Goal: Task Accomplishment & Management: Manage account settings

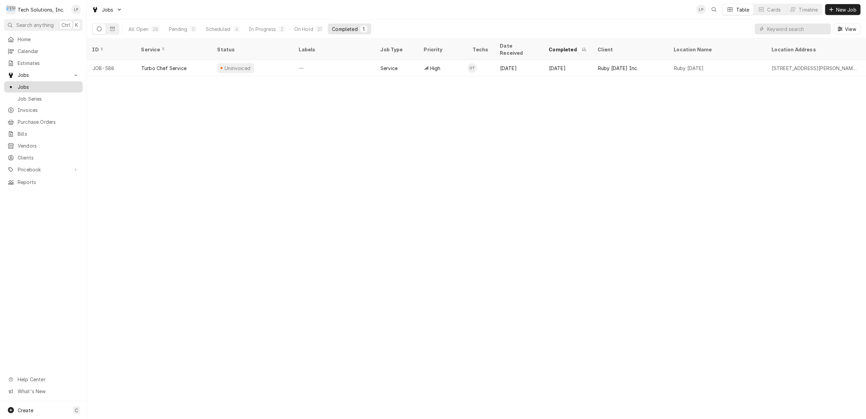
click at [22, 84] on span "Jobs" at bounding box center [48, 86] width 61 height 7
click at [215, 33] on button "Scheduled 4" at bounding box center [223, 28] width 42 height 11
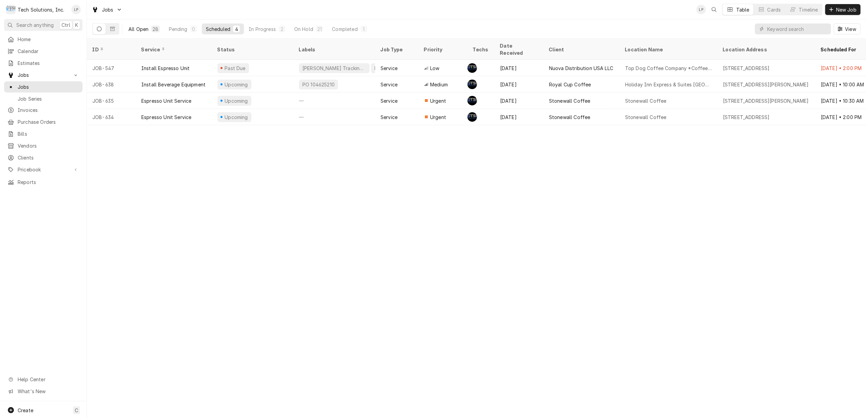
click at [138, 28] on div "All Open" at bounding box center [138, 28] width 20 height 7
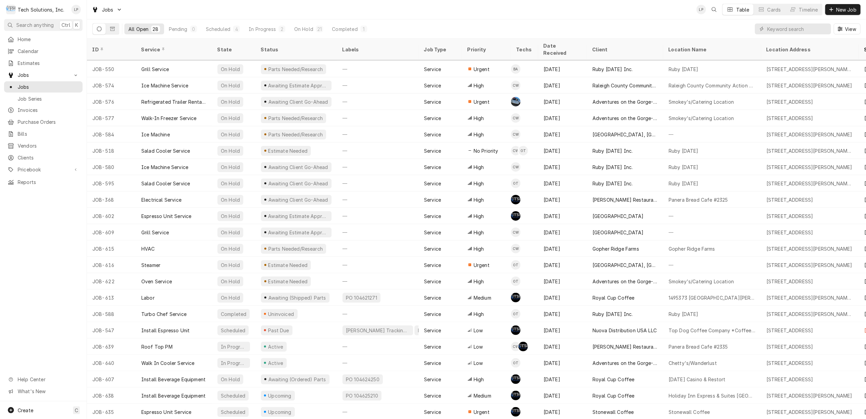
scroll to position [97, 0]
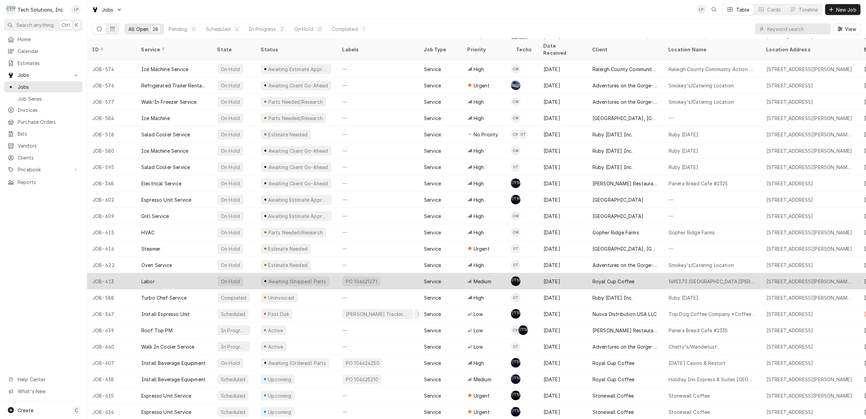
click at [311, 276] on div "Awaiting (Shipped) Parts" at bounding box center [295, 281] width 69 height 10
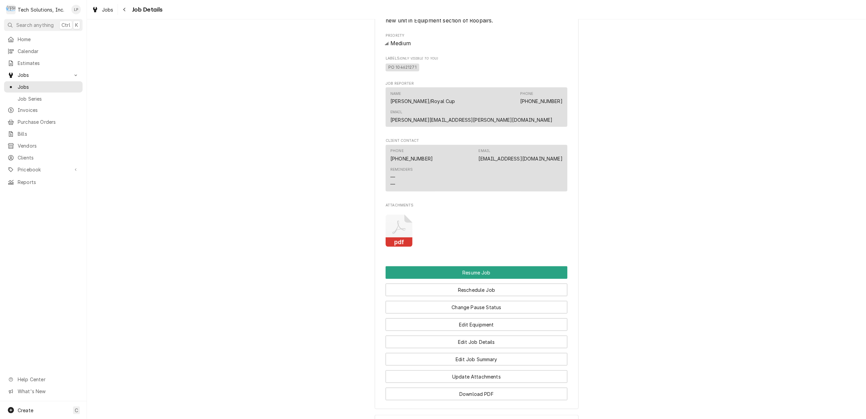
scroll to position [629, 0]
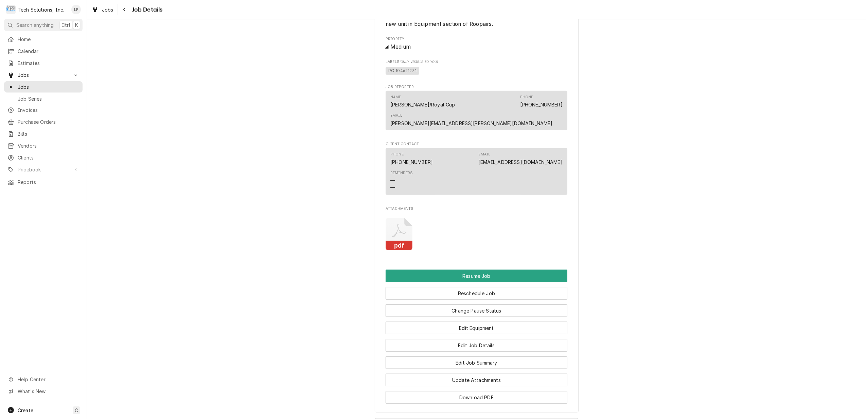
click at [396, 225] on icon "Attachments" at bounding box center [399, 234] width 27 height 32
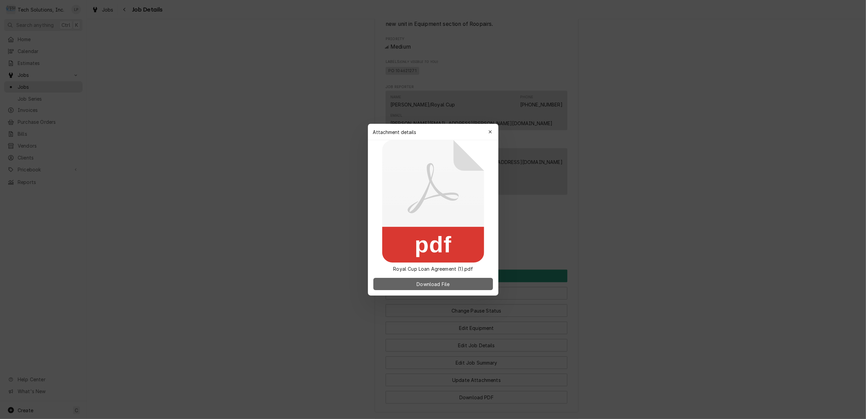
click at [434, 283] on span "Download File" at bounding box center [433, 283] width 36 height 7
click at [488, 132] on div "button" at bounding box center [490, 131] width 7 height 7
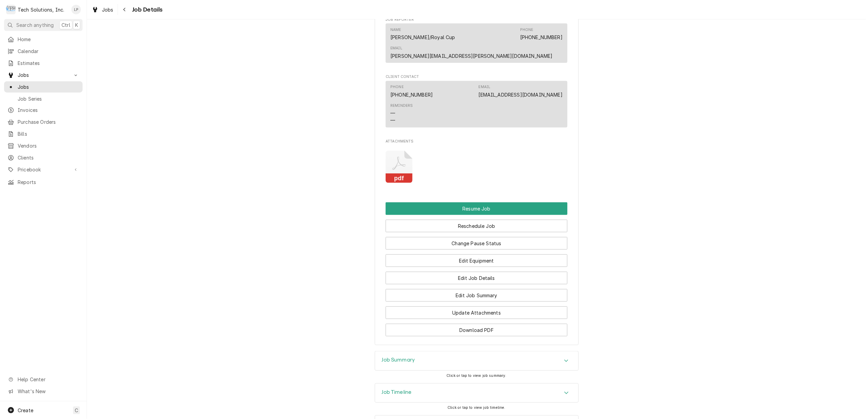
scroll to position [720, 0]
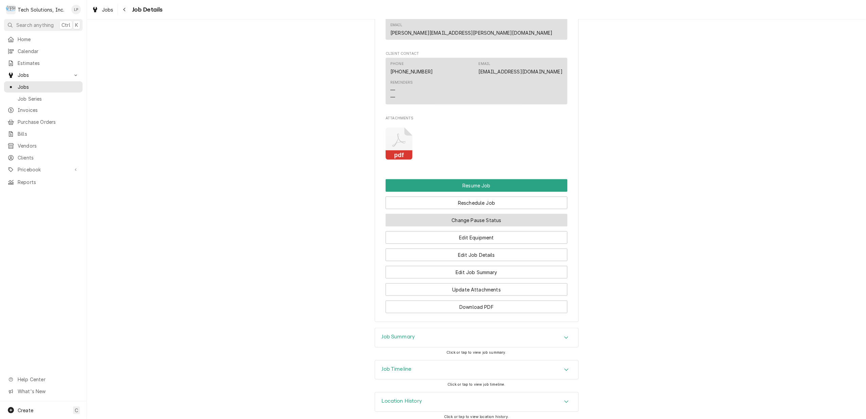
click at [525, 214] on button "Change Pause Status" at bounding box center [477, 220] width 182 height 13
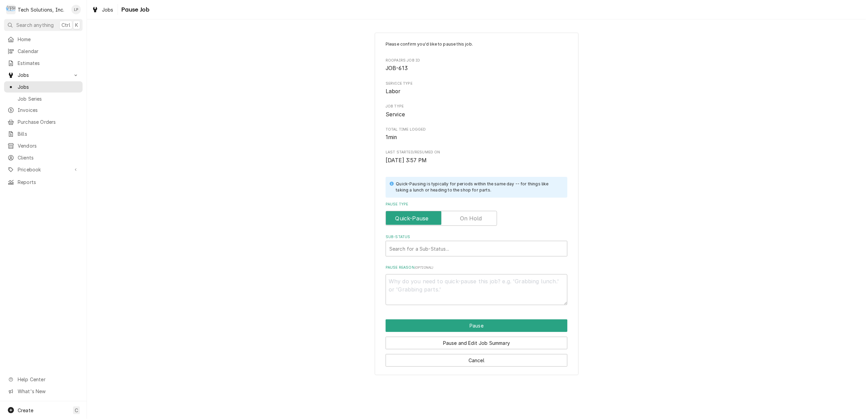
click at [479, 219] on label "Pause Type" at bounding box center [441, 218] width 111 height 15
click at [479, 219] on input "Pause Type" at bounding box center [441, 218] width 105 height 15
checkbox input "true"
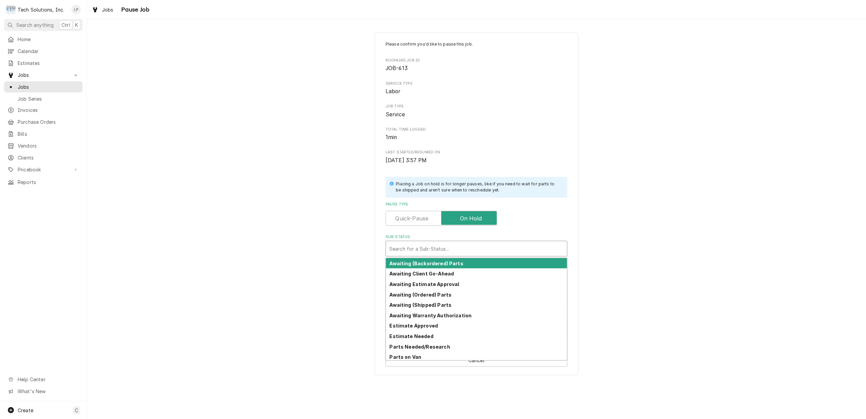
click at [484, 250] on div "Sub-Status" at bounding box center [476, 248] width 174 height 12
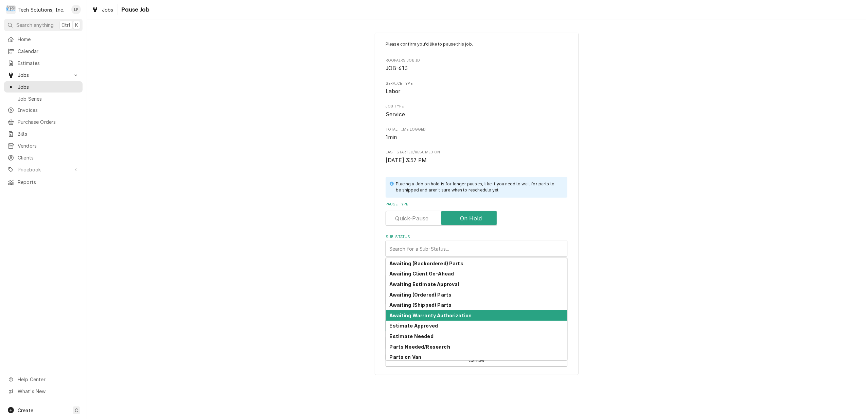
scroll to position [33, 0]
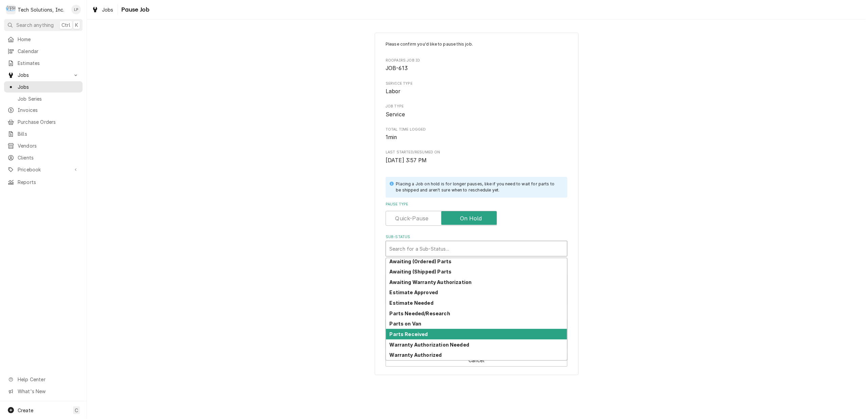
click at [476, 331] on div "Parts Received" at bounding box center [476, 334] width 181 height 11
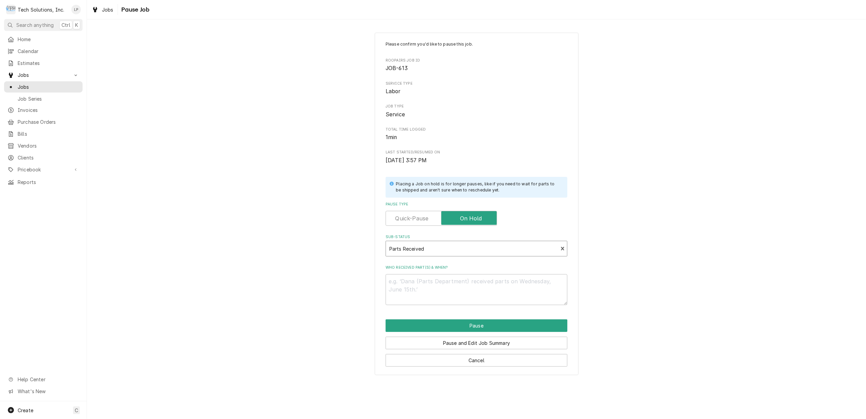
click at [679, 282] on div "Please confirm you'd like to pause this job. Roopairs Job ID JOB-613 Service Ty…" at bounding box center [476, 203] width 779 height 354
click at [527, 283] on textarea "Who received part(s) & when?" at bounding box center [477, 289] width 182 height 31
type textarea "x"
type textarea "J"
type textarea "x"
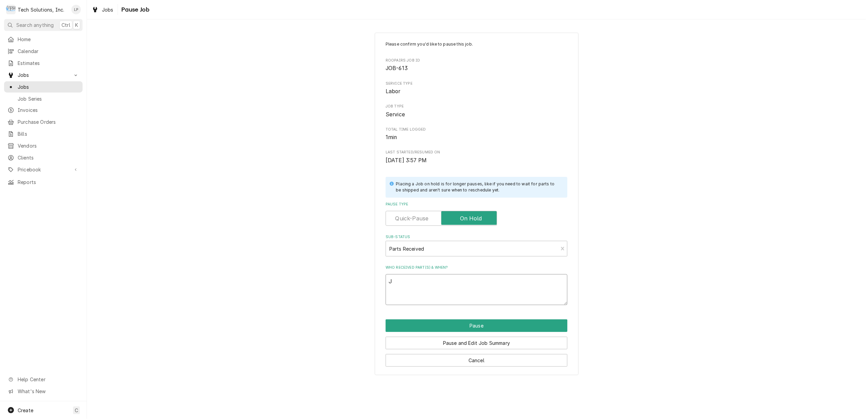
type textarea "Jo"
type textarea "x"
type textarea "[PERSON_NAME]"
type textarea "x"
type textarea "[PERSON_NAME]"
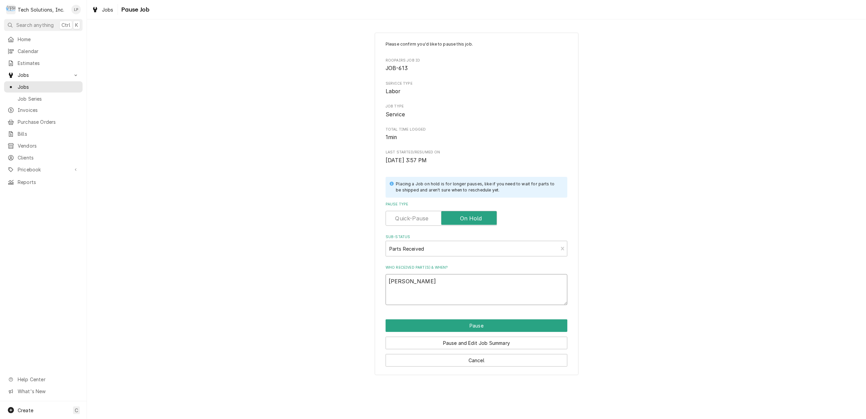
type textarea "x"
type textarea "[PERSON_NAME]"
type textarea "x"
type textarea "[PERSON_NAME] re"
type textarea "x"
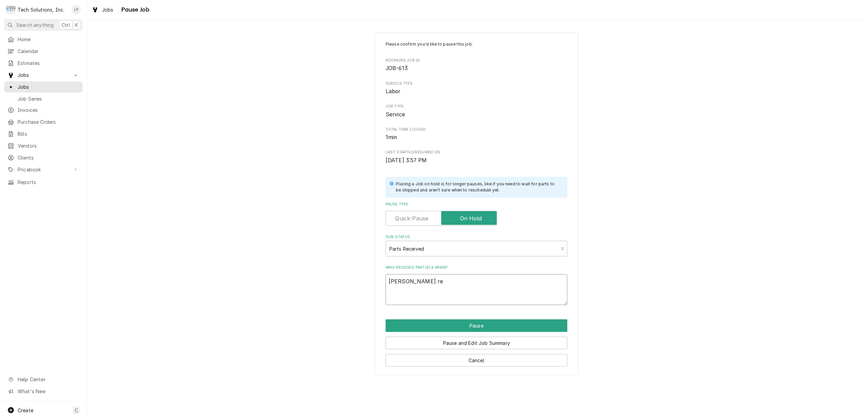
type textarea "[PERSON_NAME] rec"
type textarea "x"
type textarea "[PERSON_NAME]"
type textarea "x"
type textarea "[PERSON_NAME]"
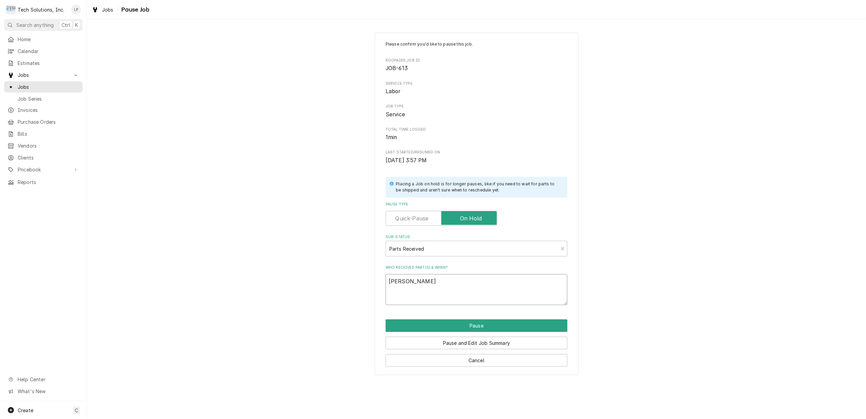
type textarea "x"
type textarea "[PERSON_NAME]"
type textarea "x"
type textarea "[PERSON_NAME] receive"
type textarea "x"
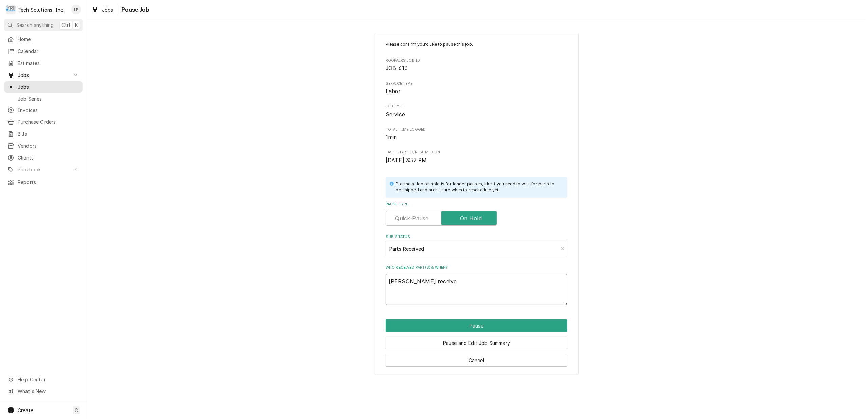
type textarea "[PERSON_NAME] received"
type textarea "x"
type textarea "[PERSON_NAME] received"
type textarea "x"
type textarea "[PERSON_NAME] received R"
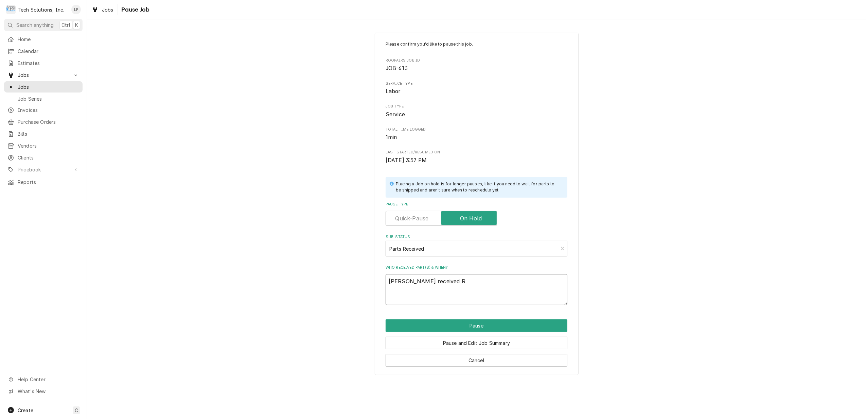
type textarea "x"
type textarea "[PERSON_NAME] received R&"
type textarea "x"
type textarea "[PERSON_NAME] received R&L"
type textarea "x"
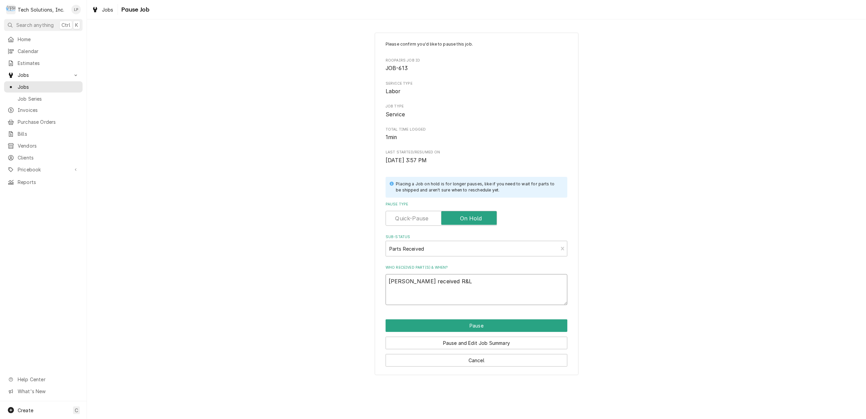
type textarea "[PERSON_NAME] received R&"
type textarea "x"
type textarea "[PERSON_NAME] received R"
type textarea "x"
type textarea "[PERSON_NAME] received"
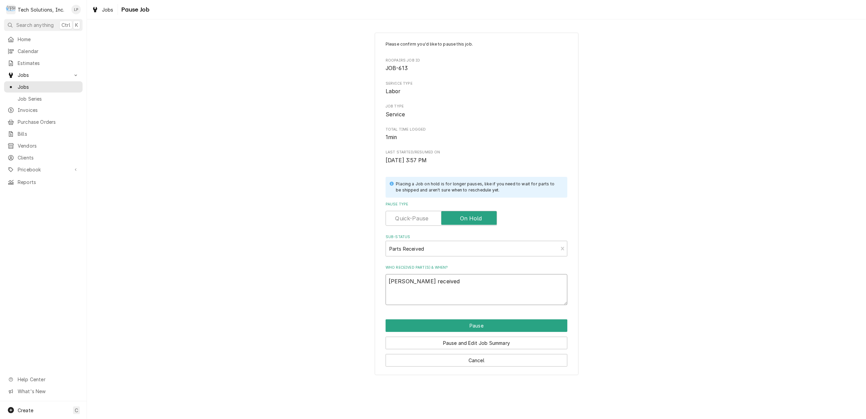
type textarea "x"
type textarea "[PERSON_NAME] received"
type textarea "x"
type textarea "[PERSON_NAME] received"
type textarea "x"
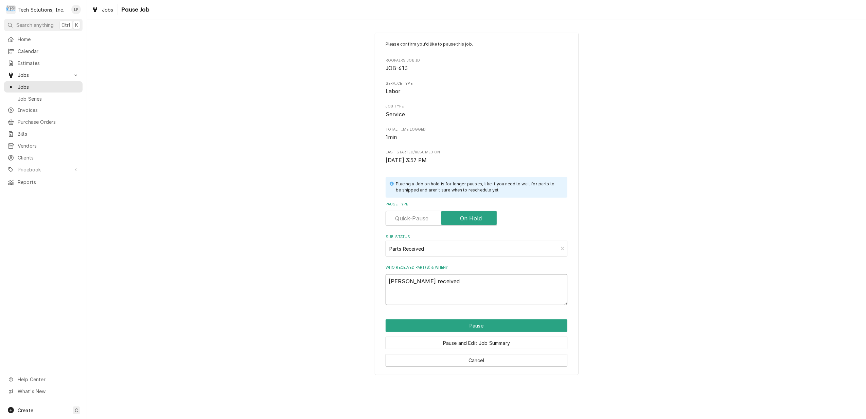
type textarea "[PERSON_NAME] received Q"
type textarea "x"
type textarea "[PERSON_NAME] received Qu"
type textarea "x"
type textarea "[PERSON_NAME] received Qu3"
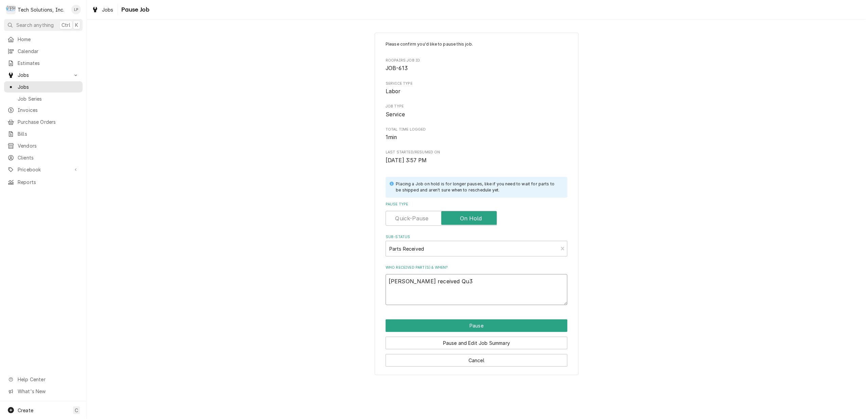
type textarea "x"
type textarea "[PERSON_NAME] received Qu"
type textarea "x"
type textarea "[PERSON_NAME] received Que"
type textarea "x"
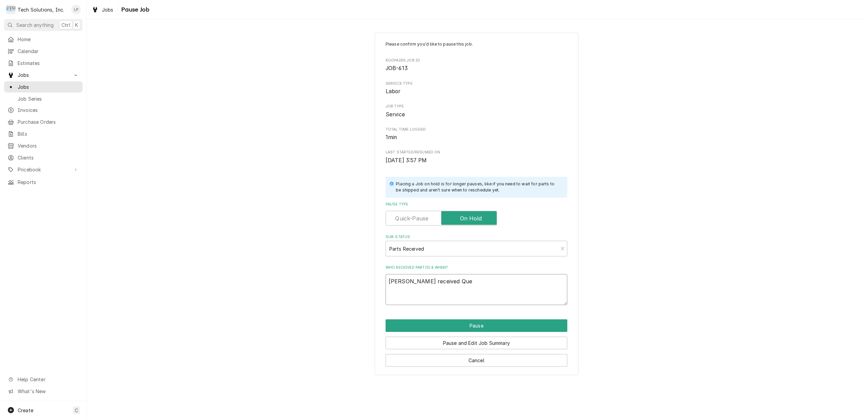
type textarea "[PERSON_NAME] received Ques"
type textarea "x"
type textarea "[PERSON_NAME] received Quest"
type textarea "x"
type textarea "[PERSON_NAME] received Quest"
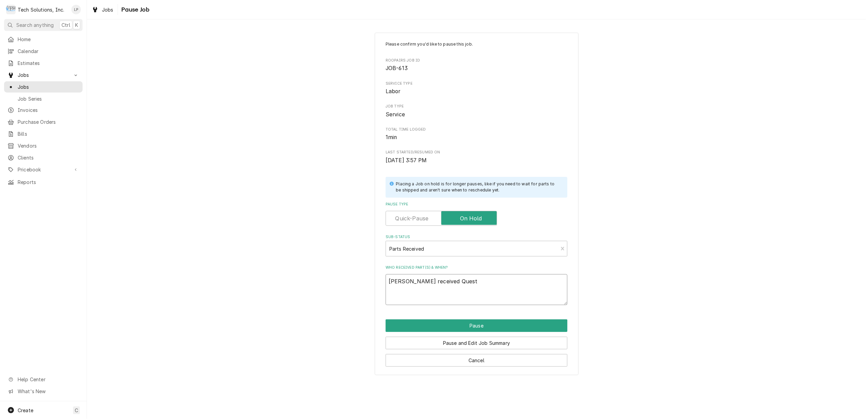
type textarea "x"
type textarea "[PERSON_NAME] received Quest 4"
type textarea "x"
type textarea "[PERSON_NAME] received Quest 4"
type textarea "x"
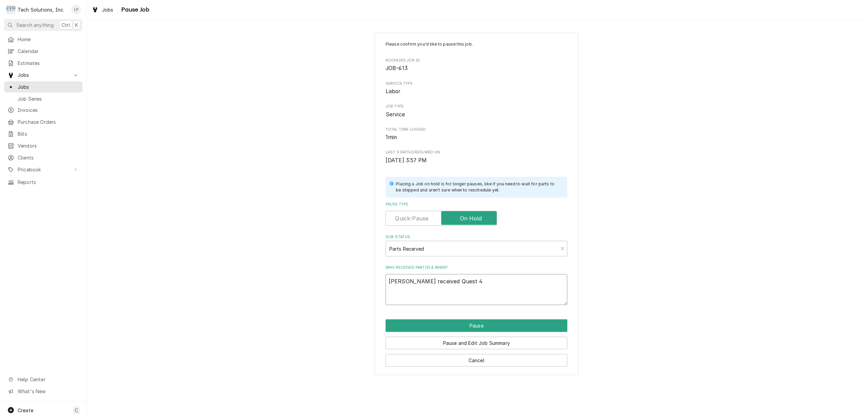
type textarea "[PERSON_NAME] received Quest 4 J"
type textarea "x"
type textarea "[PERSON_NAME] received Quest 4 Ju"
type textarea "x"
type textarea "[PERSON_NAME] received Quest 4 Jui"
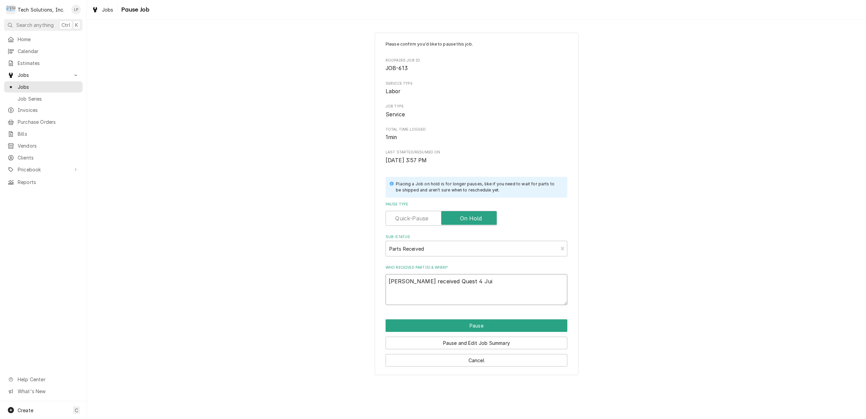
type textarea "x"
type textarea "[PERSON_NAME] received Quest 4 Juic"
type textarea "x"
type textarea "[PERSON_NAME] received Quest 4 Juice"
type textarea "x"
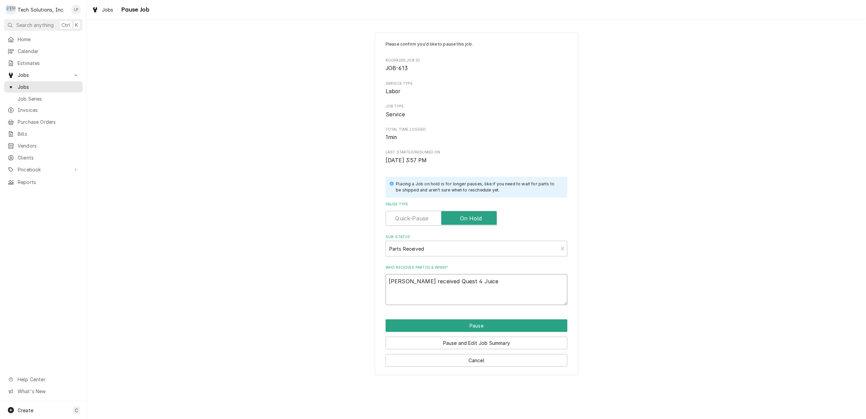
type textarea "[PERSON_NAME] received Quest 4 Juice"
type textarea "x"
type textarea "[PERSON_NAME] received Quest 4 [PERSON_NAME]"
type textarea "x"
type textarea "[PERSON_NAME] received Quest 4 [PERSON_NAME]"
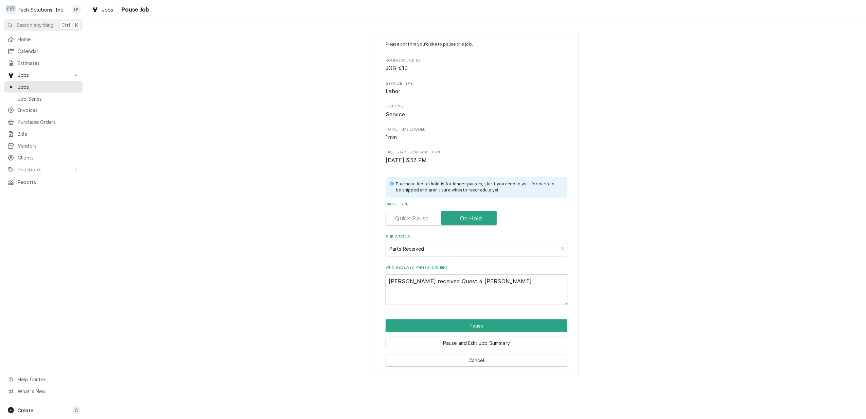
type textarea "x"
type textarea "[PERSON_NAME] received Quest 4 [PERSON_NAME]"
type textarea "x"
type textarea "[PERSON_NAME] received Quest 4 [PERSON_NAME]"
type textarea "x"
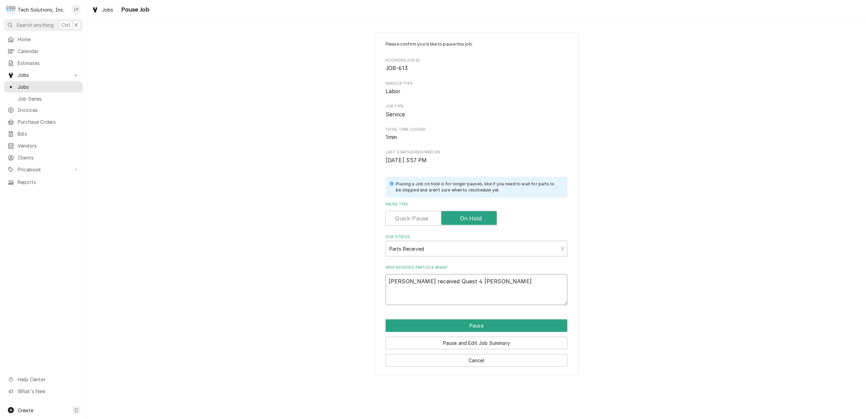
type textarea "[PERSON_NAME] received Quest 4 [PERSON_NAME]"
type textarea "x"
type textarea "[PERSON_NAME] received Quest 4 [PERSON_NAME]"
type textarea "x"
type textarea "[PERSON_NAME] received Quest 4 Juice Machine"
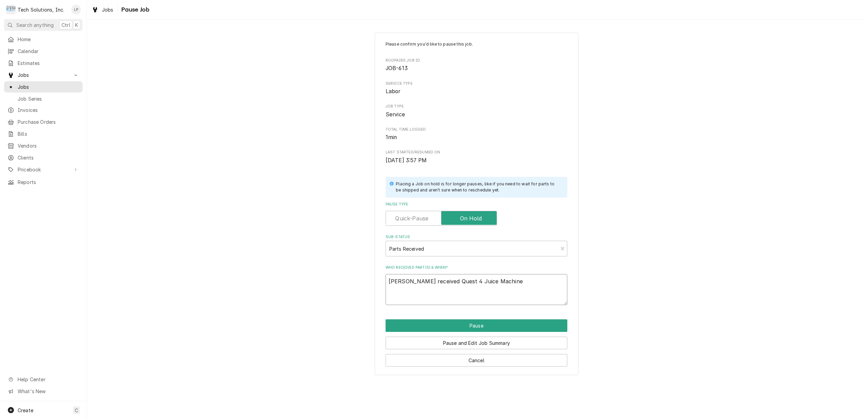
type textarea "x"
type textarea "[PERSON_NAME] received Quest 4 Juice Machine"
type textarea "x"
type textarea "[PERSON_NAME] received Quest 4 Juice Machine a"
type textarea "x"
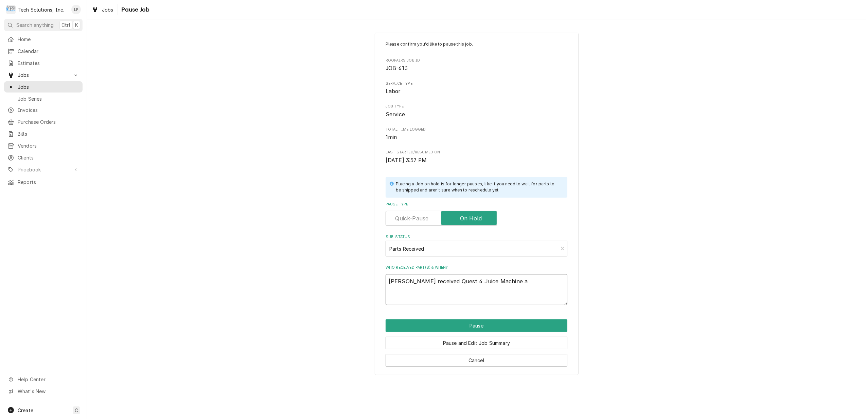
type textarea "[PERSON_NAME] received Quest 4 Juice Machine at"
type textarea "x"
type textarea "[PERSON_NAME] received Quest 4 Juice Machine at"
type textarea "x"
type textarea "[PERSON_NAME] received Quest 4 Juice Machine at o"
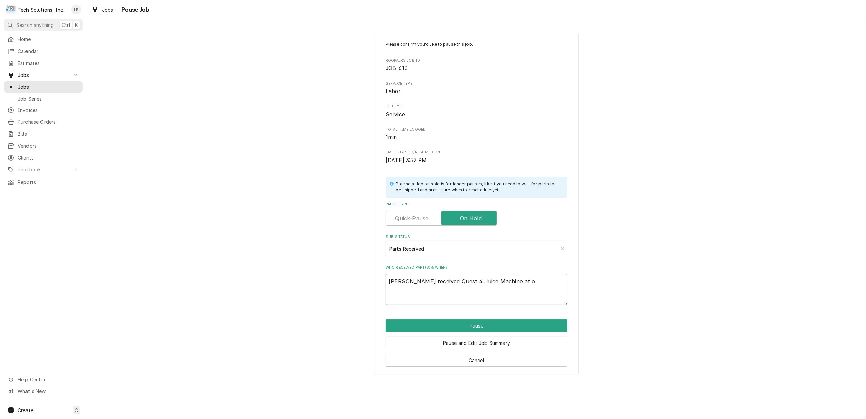
type textarea "x"
type textarea "[PERSON_NAME] received Quest 4 Juice Machine at of"
type textarea "x"
type textarea "[PERSON_NAME] received Quest 4 Juice Machine at off"
type textarea "x"
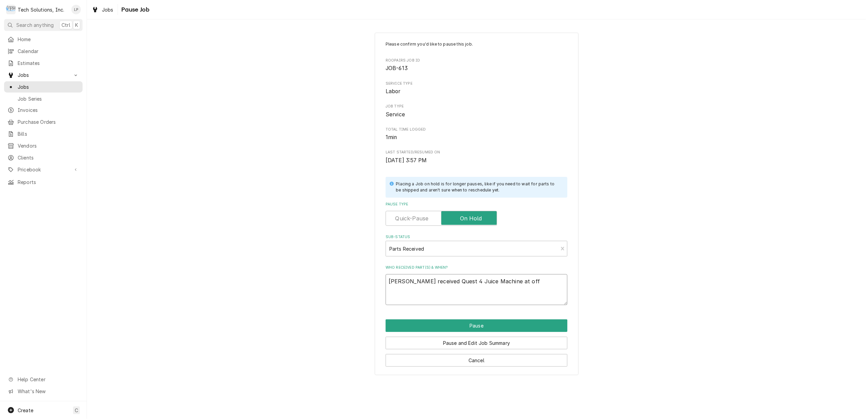
type textarea "[PERSON_NAME] received Quest 4 Juice Machine at offi"
type textarea "x"
type textarea "[PERSON_NAME] received Quest 4 Juice Machine at offic"
type textarea "x"
type textarea "[PERSON_NAME] received Quest 4 Juice Machine at office"
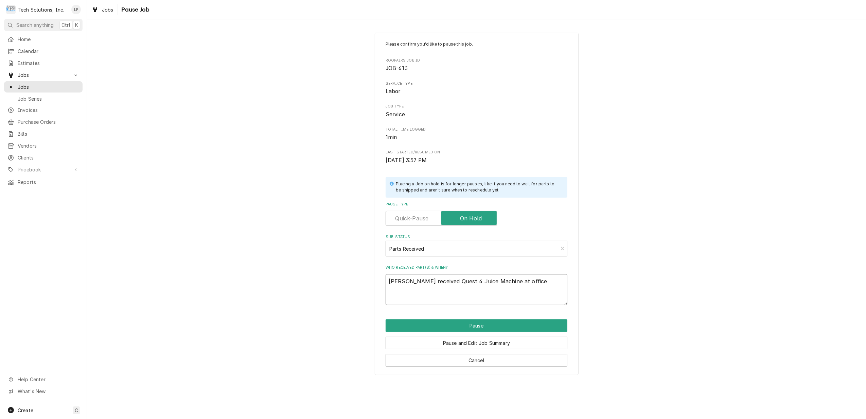
type textarea "x"
type textarea "[PERSON_NAME] received Quest 4 Juice Machine at office"
type textarea "x"
type textarea "[PERSON_NAME] received Quest 4 Juice Machine at office a"
type textarea "x"
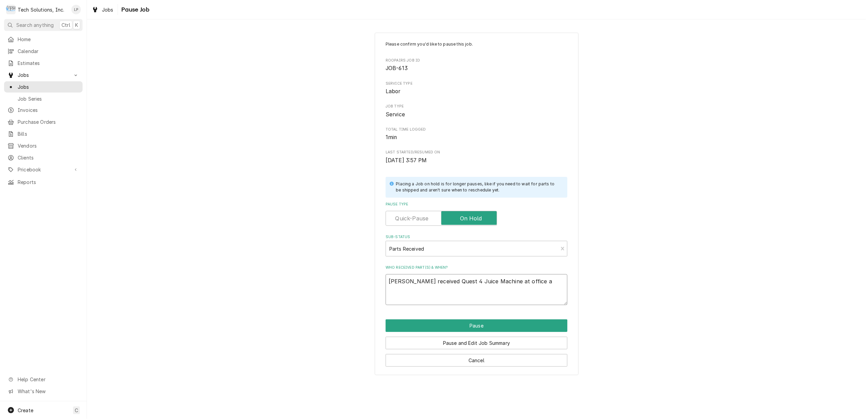
type textarea "[PERSON_NAME] received Quest 4 Juice Machine at office at"
type textarea "x"
type textarea "[PERSON_NAME] received Quest 4 Juice Machine at office at"
type textarea "x"
type textarea "[PERSON_NAME] received Quest 4 Juice Machine at office at C"
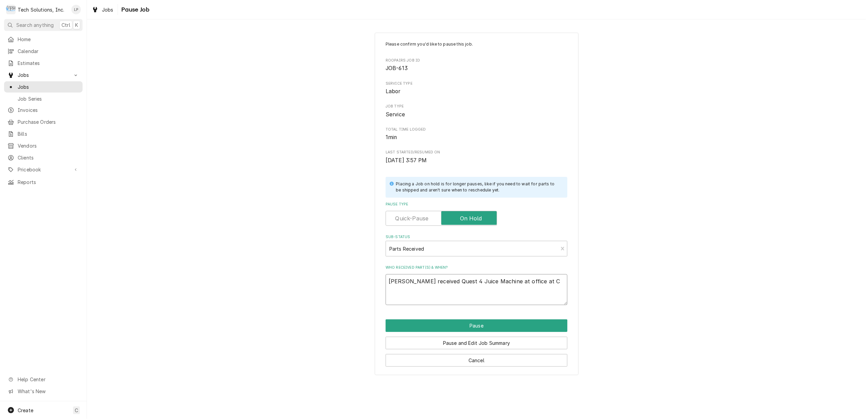
type textarea "x"
type textarea "[PERSON_NAME] received Quest 4 Juice Machine at office at [GEOGRAPHIC_DATA]"
type textarea "x"
type textarea "[PERSON_NAME] received Quest 4 Juice Machine at office at [GEOGRAPHIC_DATA]"
type textarea "x"
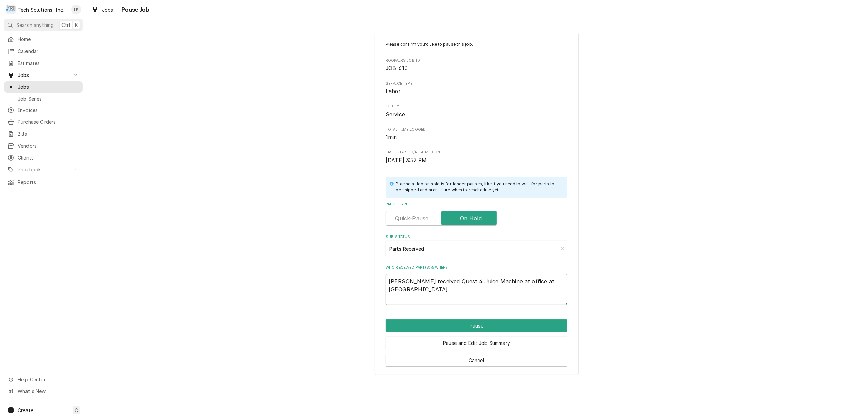
type textarea "[PERSON_NAME] received Quest 4 Juice Machine at office at [GEOGRAPHIC_DATA]"
type textarea "x"
type textarea "[PERSON_NAME] received Quest 4 Juice Machine at office at [GEOGRAPHIC_DATA]"
type textarea "x"
type textarea "[PERSON_NAME] received Quest 4 Juice Machine at office at [GEOGRAPHIC_DATA] O"
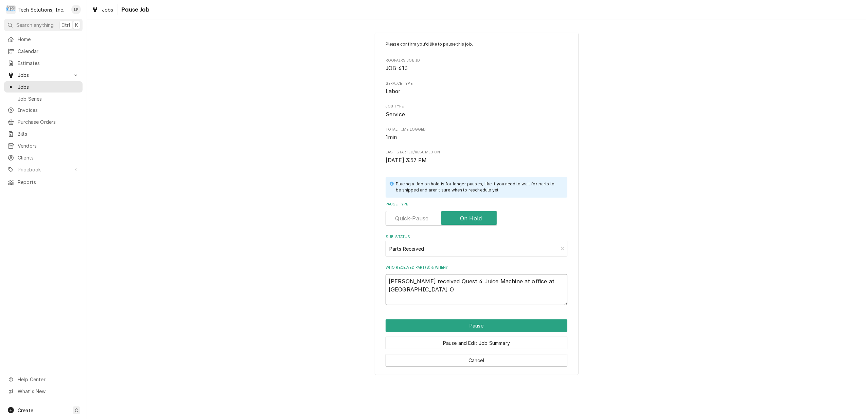
type textarea "x"
type textarea "[PERSON_NAME] received Quest 4 Juice Machine at office at [GEOGRAPHIC_DATA]"
type textarea "x"
type textarea "[PERSON_NAME] received Quest 4 Juice Machine at office at [GEOGRAPHIC_DATA]"
type textarea "x"
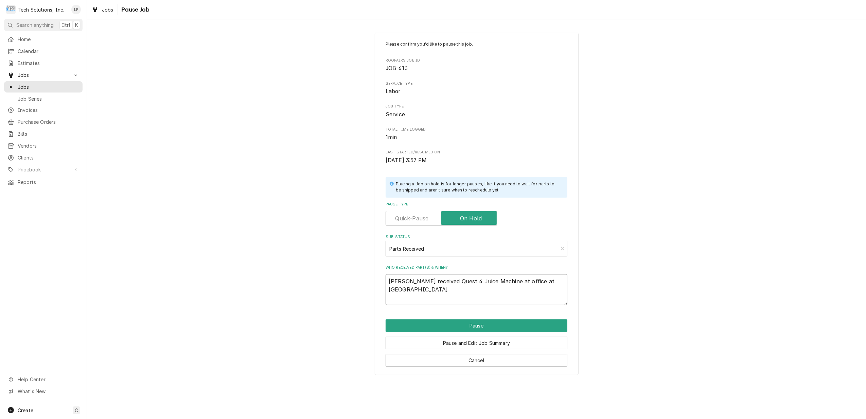
type textarea "[PERSON_NAME] received Quest 4 Juice Machine at office at [GEOGRAPHIC_DATA]"
type textarea "x"
type textarea "[PERSON_NAME] received Quest 4 Juice Machine at office at [GEOGRAPHIC_DATA]"
type textarea "x"
type textarea "[PERSON_NAME] received Quest 4 Juice Machine at office at [GEOGRAPHIC_DATA]"
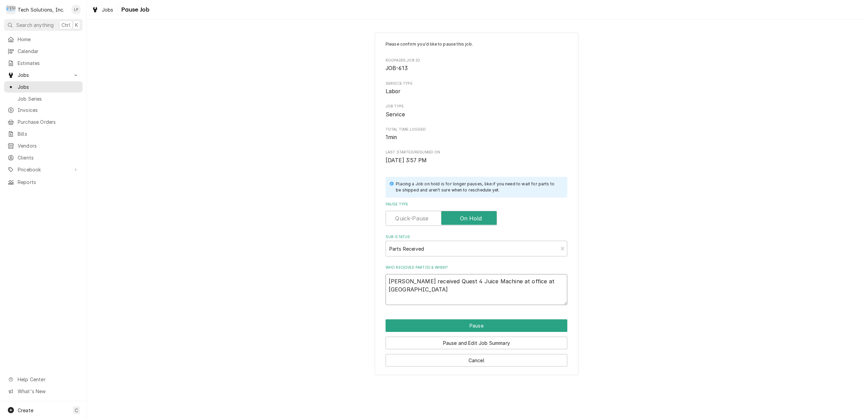
type textarea "x"
type textarea "[PERSON_NAME] received Quest 4 Juice Machine at office at [GEOGRAPHIC_DATA]"
type textarea "x"
type textarea "[PERSON_NAME] received Quest 4 Juice Machine at office at [GEOGRAPHIC_DATA]"
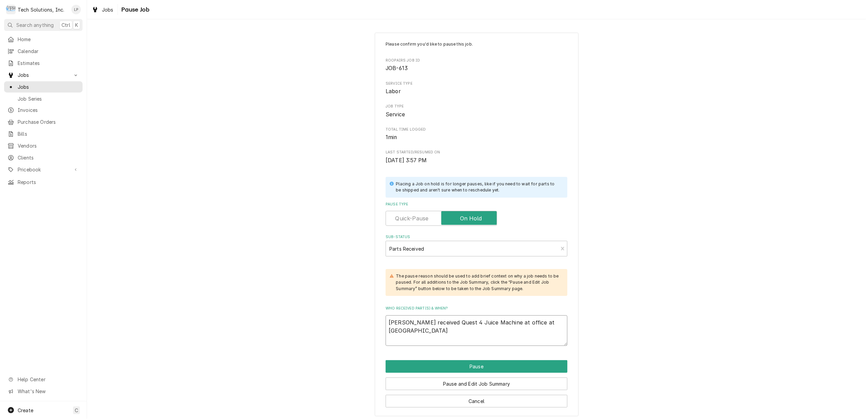
type textarea "x"
type textarea "[PERSON_NAME] received Quest 4 Juice Machine at office at [STREET_ADDRESS]"
type textarea "x"
type textarea "[PERSON_NAME] received Quest 4 Juice Machine at office at [STREET_ADDRESS]/"
type textarea "x"
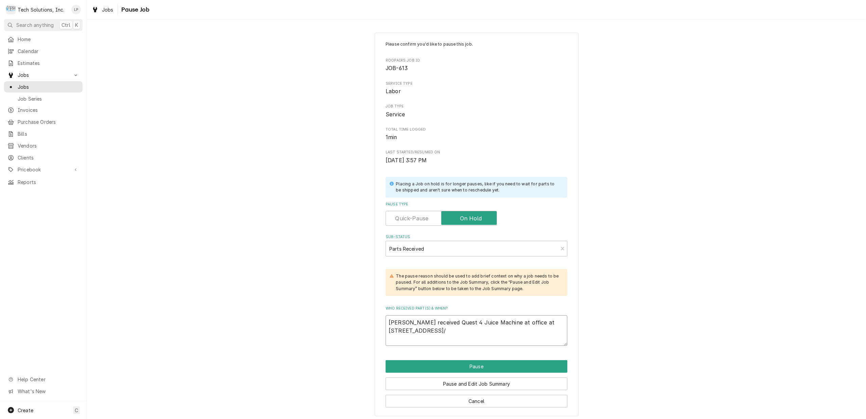
type textarea "[PERSON_NAME] received Quest 4 Juice Machine at office at [GEOGRAPHIC_DATA] 8/2"
type textarea "x"
type textarea "[PERSON_NAME] received Quest 4 Juice Machine at office at [GEOGRAPHIC_DATA] 8/28"
type textarea "x"
type textarea "[PERSON_NAME] received Quest 4 Juice Machine at office at [GEOGRAPHIC_DATA] 8/2…"
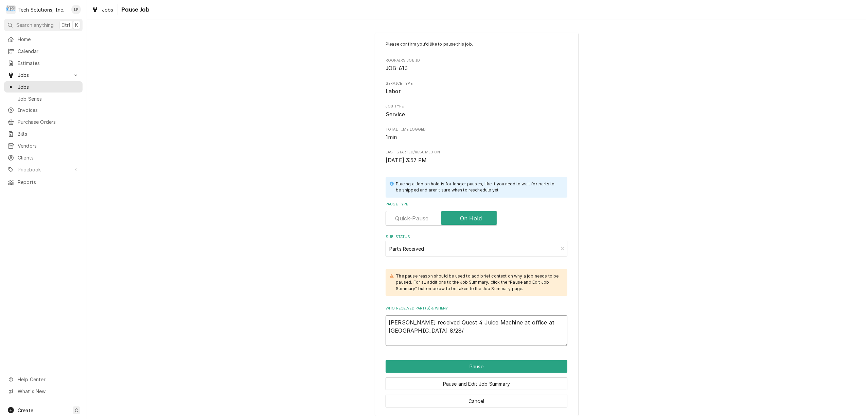
type textarea "x"
type textarea "[PERSON_NAME] received Quest 4 Juice Machine at office at [GEOGRAPHIC_DATA] 8/2…"
type textarea "x"
type textarea "[PERSON_NAME] received Quest 4 Juice Machine at office at [GEOGRAPHIC_DATA] [DA…"
click at [518, 369] on button "Pause" at bounding box center [477, 366] width 182 height 13
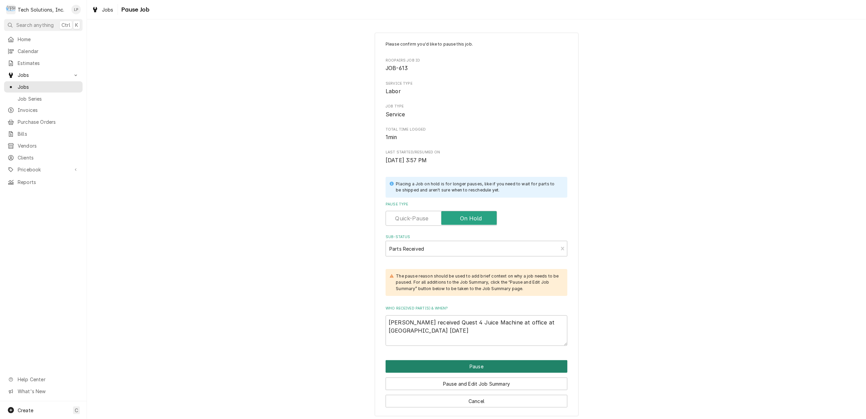
type textarea "x"
